Goal: Information Seeking & Learning: Learn about a topic

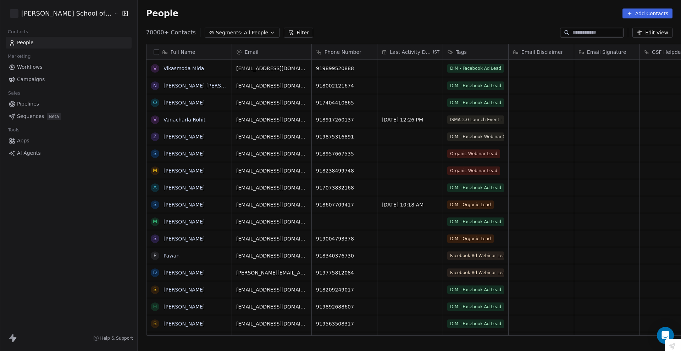
scroll to position [304, 565]
click at [572, 32] on input at bounding box center [597, 32] width 50 height 7
paste input "**********"
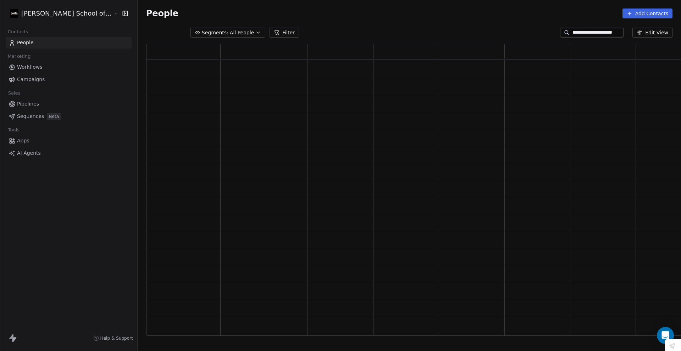
scroll to position [287, 548]
type input "**********"
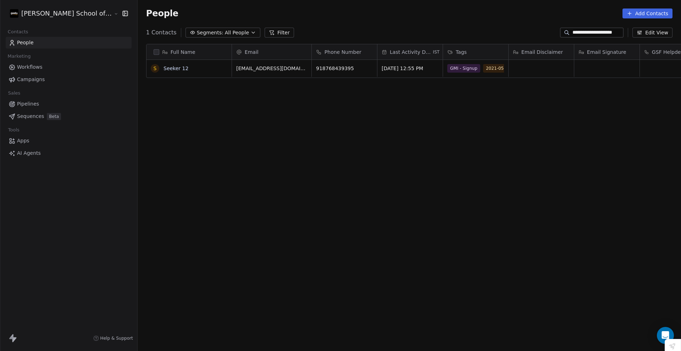
scroll to position [304, 565]
click at [163, 68] on link "Seeker 12" at bounding box center [175, 69] width 25 height 6
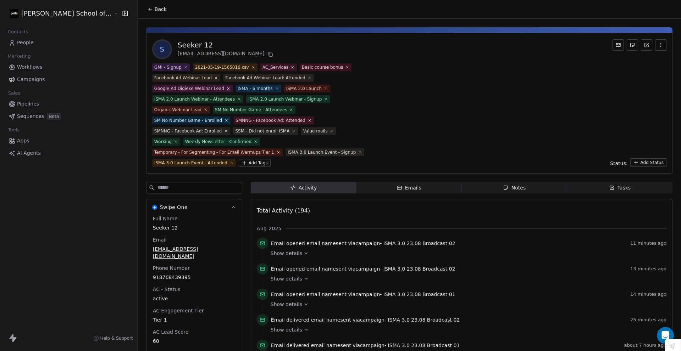
click at [186, 183] on input at bounding box center [199, 188] width 84 height 11
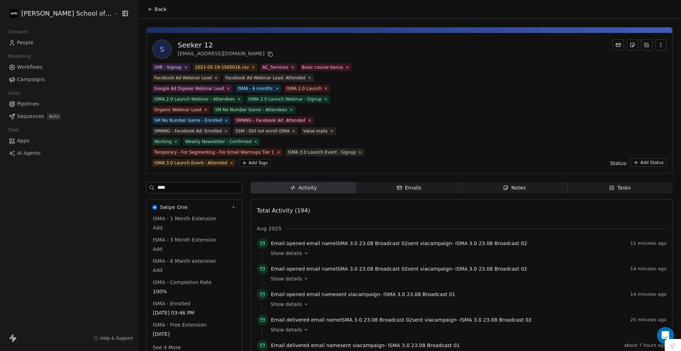
type input "****"
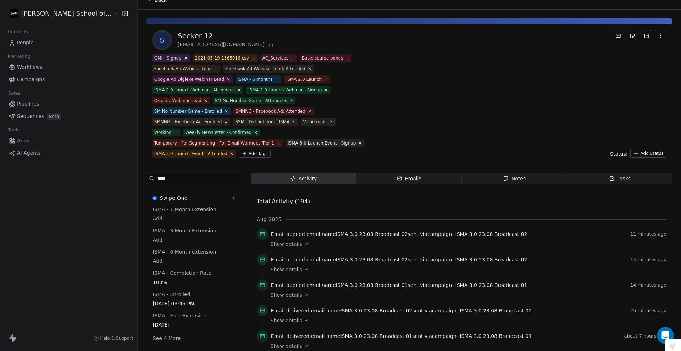
scroll to position [12, 0]
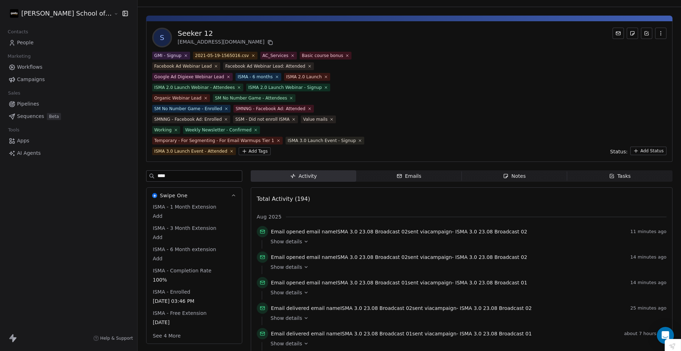
click at [149, 330] on button "See 4 More" at bounding box center [167, 336] width 37 height 13
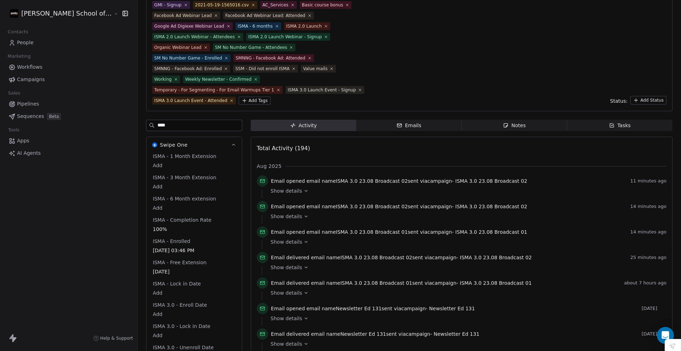
scroll to position [59, 0]
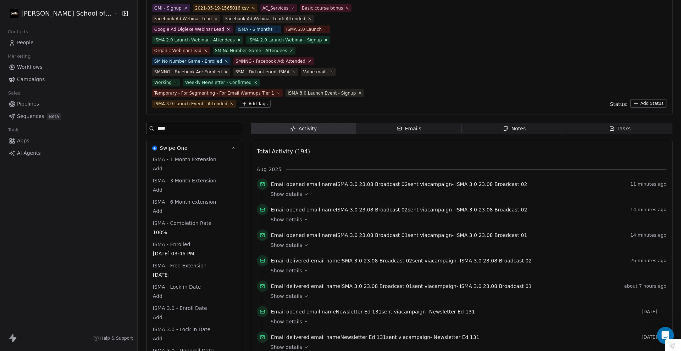
click at [396, 125] on div "Emails" at bounding box center [408, 128] width 25 height 7
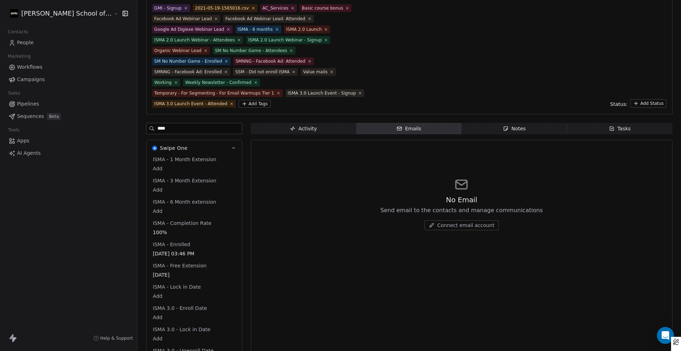
click at [484, 123] on span "Notes Notes" at bounding box center [513, 128] width 105 height 11
click at [432, 123] on span "Emails Emails" at bounding box center [408, 128] width 105 height 11
click at [576, 123] on span "Tasks Tasks" at bounding box center [619, 128] width 105 height 11
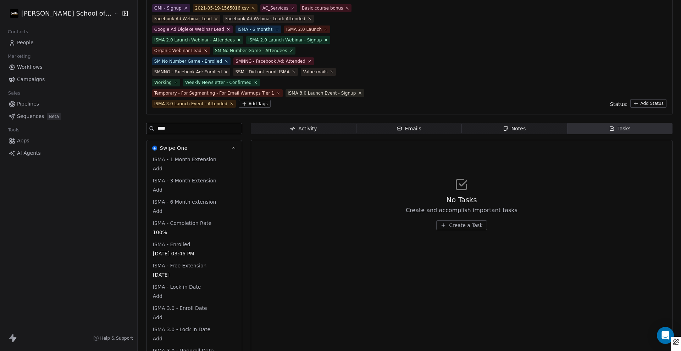
click at [292, 123] on span "Activity Activity" at bounding box center [303, 128] width 105 height 11
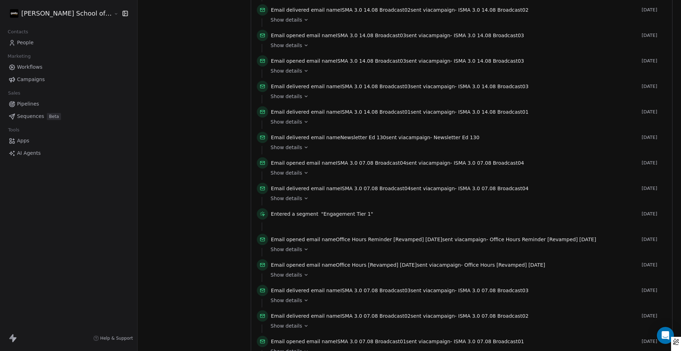
scroll to position [660, 0]
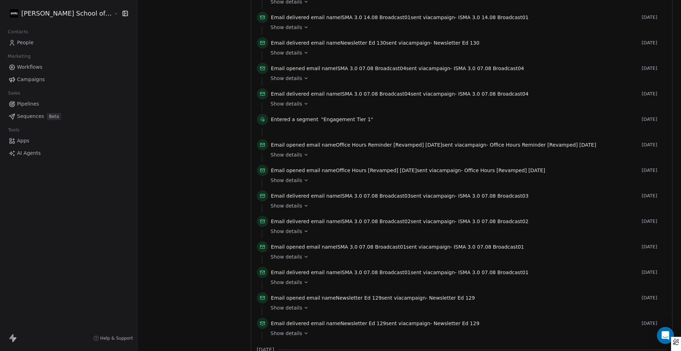
click at [303, 152] on icon at bounding box center [305, 154] width 5 height 5
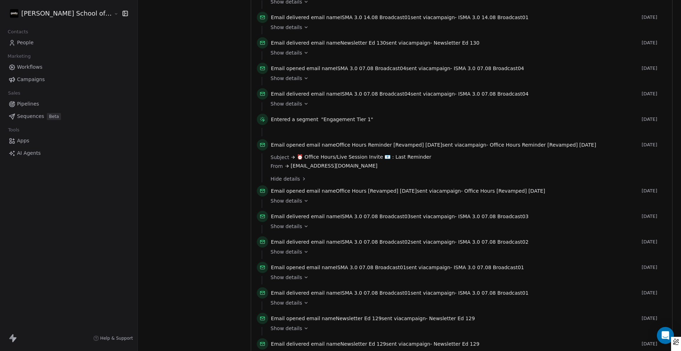
click at [278, 200] on div "Show details" at bounding box center [465, 204] width 391 height 9
click at [303, 199] on icon at bounding box center [305, 201] width 5 height 5
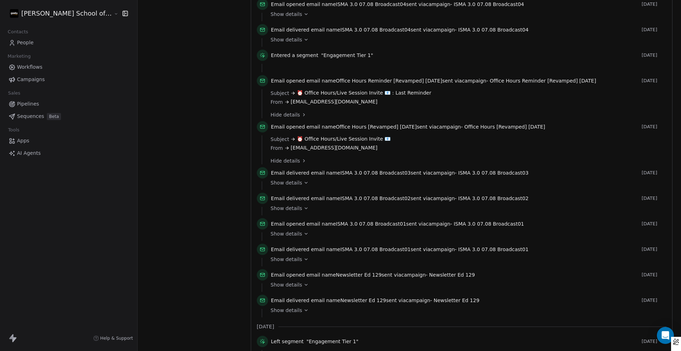
scroll to position [707, 0]
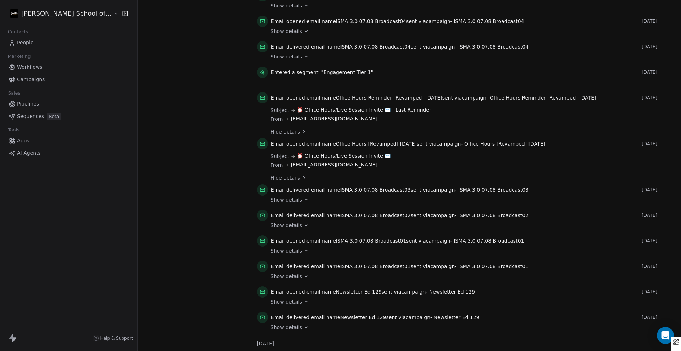
click at [270, 174] on span "Hide details" at bounding box center [284, 177] width 29 height 7
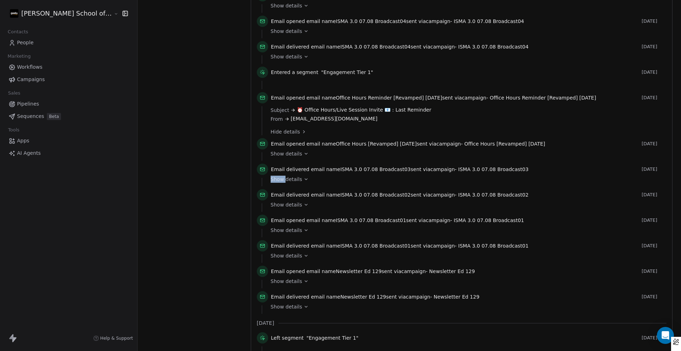
click at [270, 176] on span "Show details" at bounding box center [286, 179] width 32 height 7
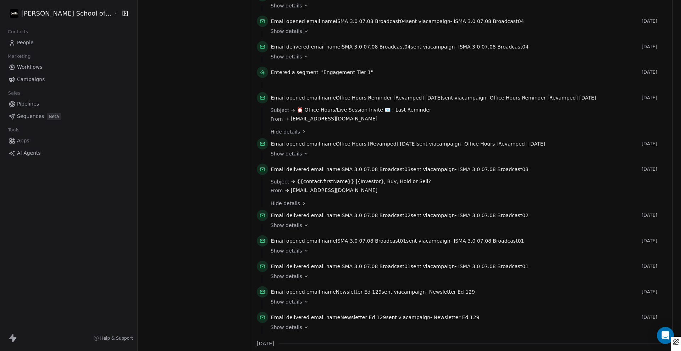
click at [324, 187] on div "From [EMAIL_ADDRESS][DOMAIN_NAME]" at bounding box center [465, 190] width 391 height 7
click at [336, 141] on span "Office Hours [Revamped] [DATE]" at bounding box center [376, 144] width 81 height 6
click at [270, 150] on span "Show details" at bounding box center [286, 153] width 32 height 7
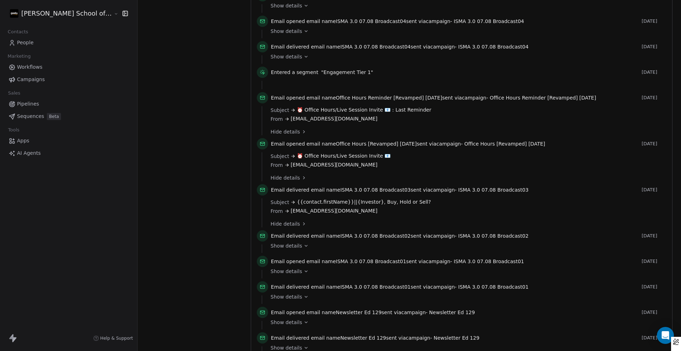
click at [270, 220] on div "Hide details" at bounding box center [465, 223] width 391 height 7
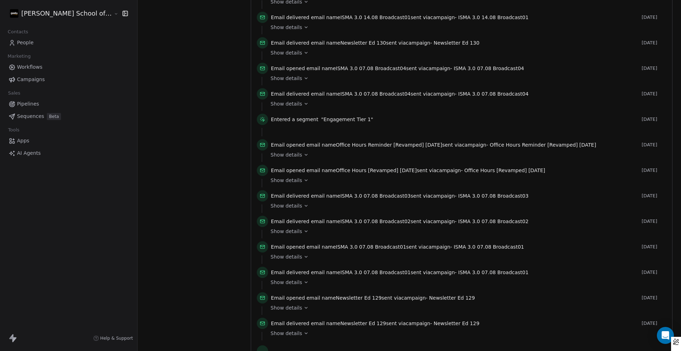
scroll to position [648, 0]
